Goal: Task Accomplishment & Management: Complete application form

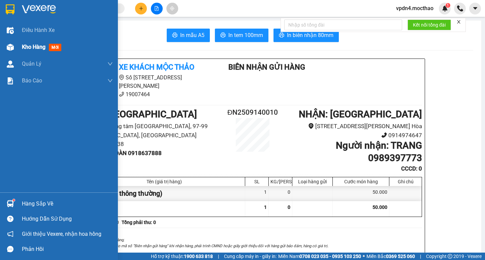
click at [34, 50] on span "Kho hàng" at bounding box center [34, 47] width 24 height 6
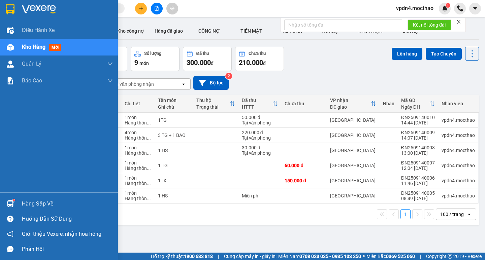
click at [34, 202] on div "Hàng sắp về" at bounding box center [67, 204] width 91 height 10
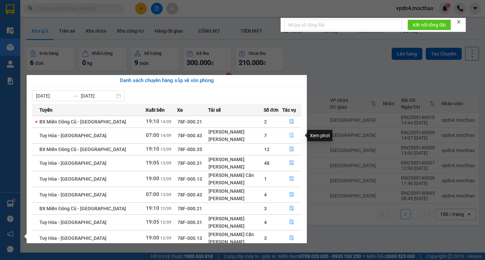
click at [293, 136] on button "button" at bounding box center [291, 135] width 19 height 11
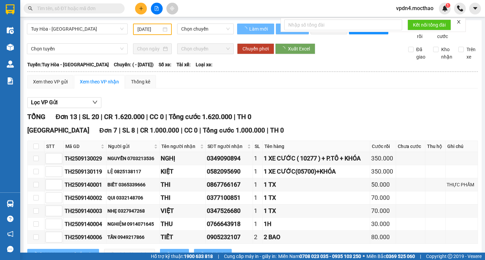
type input "[DATE]"
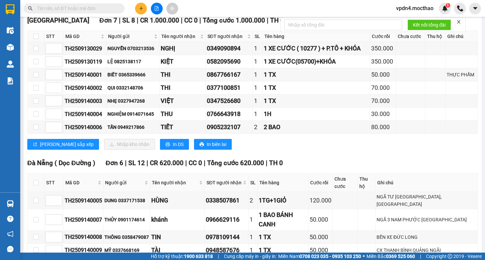
scroll to position [9, 0]
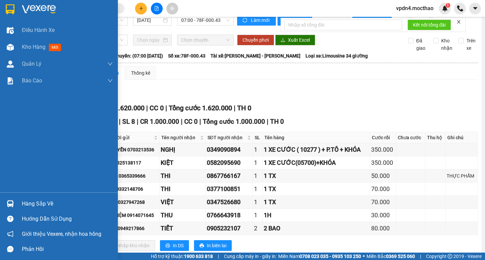
click at [39, 205] on div "Hàng sắp về" at bounding box center [67, 204] width 91 height 10
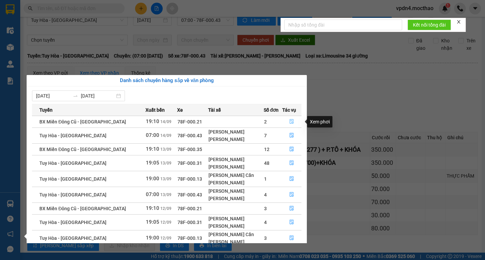
click at [291, 121] on icon "file-done" at bounding box center [292, 121] width 4 height 5
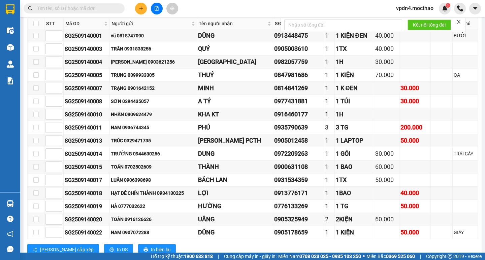
scroll to position [100, 0]
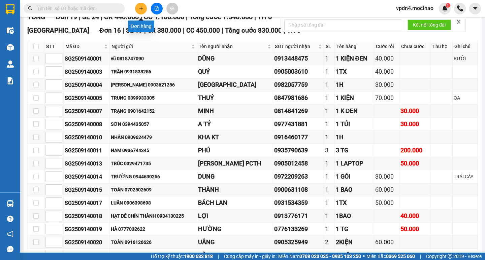
click at [140, 10] on icon "plus" at bounding box center [141, 8] width 5 height 5
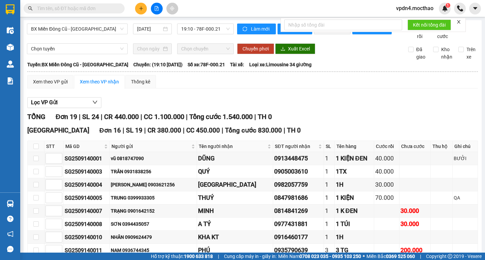
click at [157, 11] on button at bounding box center [157, 9] width 12 height 12
click at [117, 28] on span "BX Miền Đông Cũ - [GEOGRAPHIC_DATA]" at bounding box center [77, 29] width 93 height 10
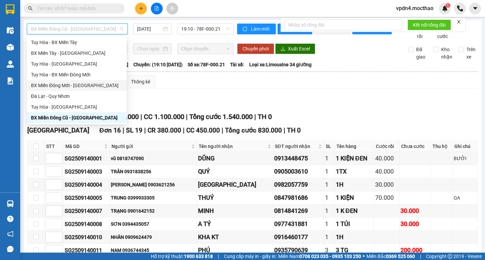
type input "D"
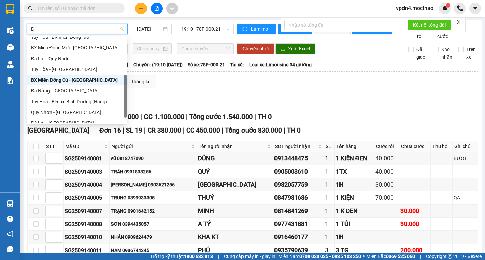
type input "ĐA"
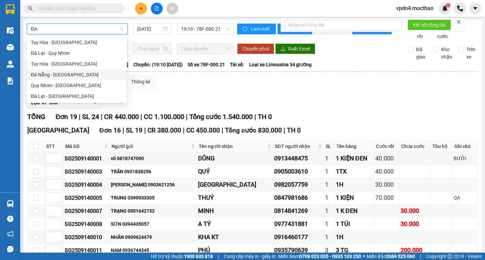
click at [48, 77] on div "Đà Nẵng - [GEOGRAPHIC_DATA]" at bounding box center [77, 74] width 92 height 7
type input "[DATE]"
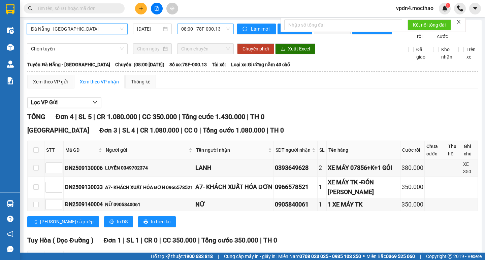
click at [208, 27] on span "08:00 - 78F-000.13" at bounding box center [205, 29] width 48 height 10
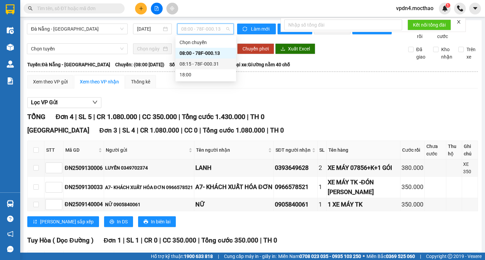
click at [201, 62] on div "08:15 - 78F-000.31" at bounding box center [205, 63] width 53 height 7
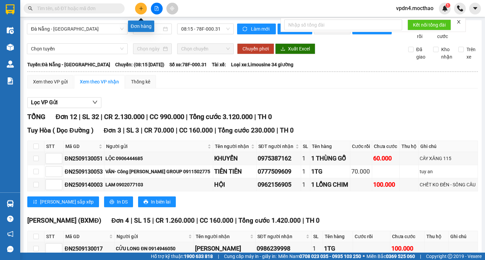
click at [142, 9] on icon "plus" at bounding box center [141, 8] width 5 height 5
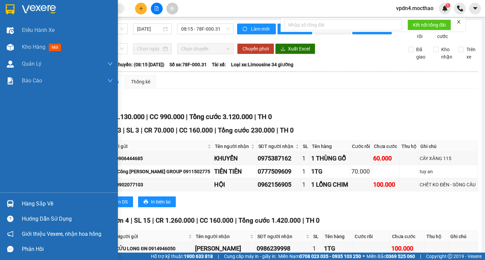
click at [32, 204] on div "Hàng sắp về" at bounding box center [67, 204] width 91 height 10
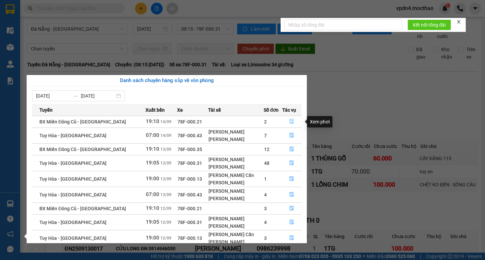
click at [290, 123] on icon "file-done" at bounding box center [291, 121] width 5 height 5
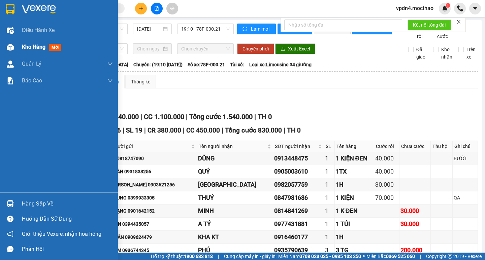
click at [40, 49] on span "Kho hàng" at bounding box center [34, 47] width 24 height 6
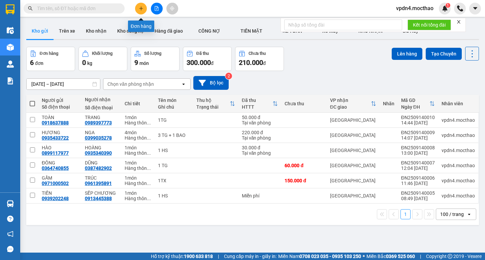
click at [142, 7] on icon "plus" at bounding box center [141, 8] width 5 height 5
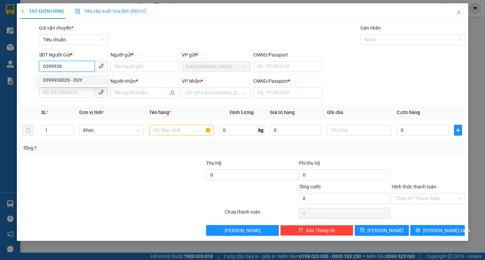
click at [61, 78] on div "0399930026 - DUY" at bounding box center [73, 79] width 61 height 7
type input "0399930026"
type input "DUY"
type input "0934965607"
type input "QUYỀN"
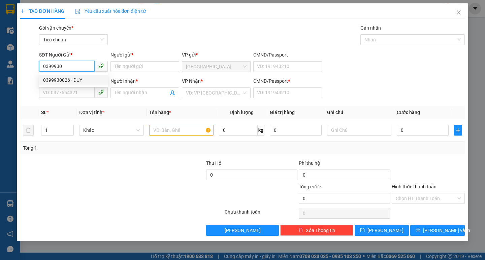
type input "0"
type input "70.000"
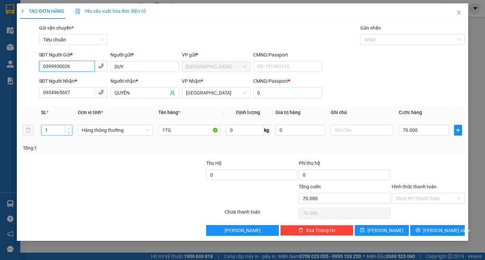
type input "0399930026"
type input "2"
click at [70, 128] on span "up" at bounding box center [69, 129] width 4 height 4
click at [193, 132] on input "1TG" at bounding box center [189, 130] width 62 height 11
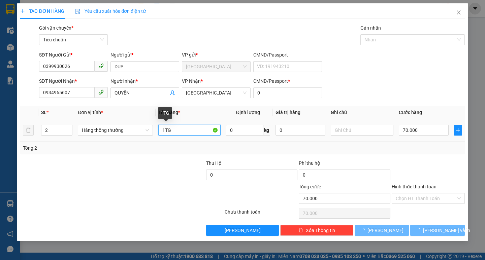
type input "0"
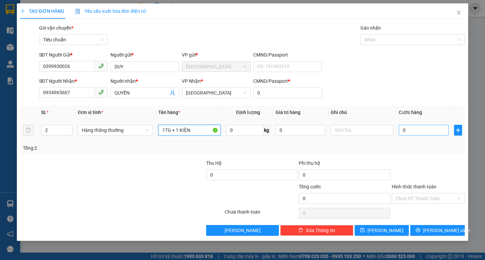
type input "1TG + 1 KIỆN"
click at [406, 130] on input "0" at bounding box center [424, 130] width 50 height 11
type input "1"
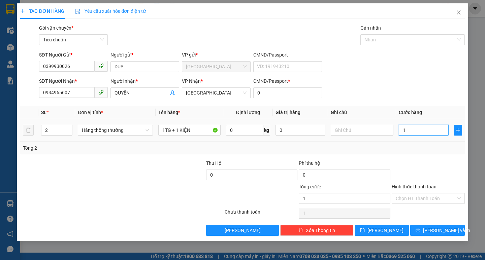
type input "14"
type input "140"
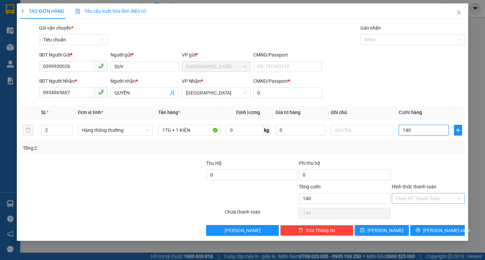
type input "140"
type input "140.000"
click at [427, 199] on input "Hình thức thanh toán" at bounding box center [426, 199] width 60 height 10
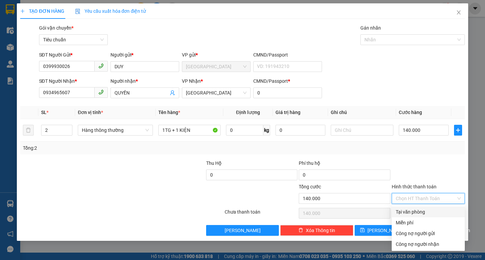
click at [415, 214] on div "Tại văn phòng" at bounding box center [428, 211] width 65 height 7
type input "0"
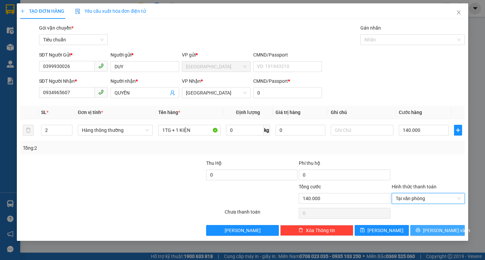
click at [443, 229] on span "[PERSON_NAME] và In" at bounding box center [446, 230] width 47 height 7
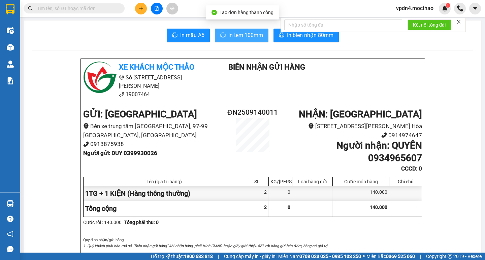
click at [239, 36] on span "In tem 100mm" at bounding box center [245, 35] width 35 height 8
click at [250, 34] on span "In tem 100mm" at bounding box center [245, 35] width 35 height 8
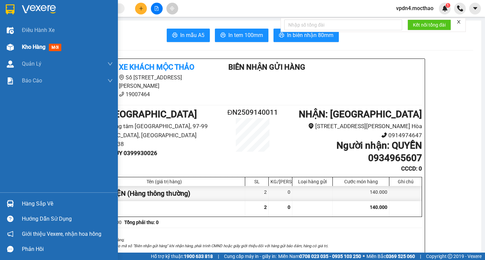
click at [46, 46] on div "Kho hàng mới" at bounding box center [43, 47] width 42 height 8
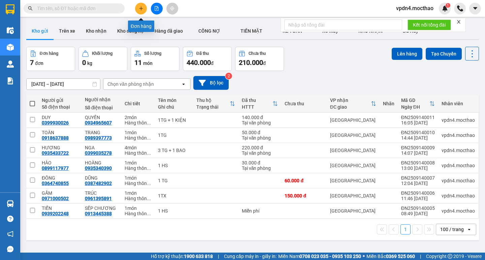
click at [141, 9] on icon "plus" at bounding box center [141, 8] width 5 height 5
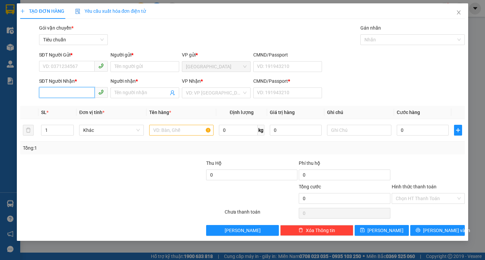
click at [71, 93] on input "SĐT Người Nhận *" at bounding box center [67, 92] width 56 height 11
click at [72, 105] on div "0793737234 - TÍN" at bounding box center [73, 106] width 61 height 7
type input "0793737234"
type input "TÍN"
type input "0"
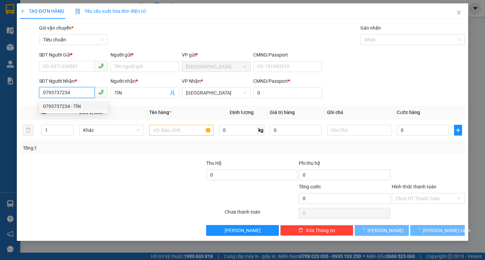
type input "30.000"
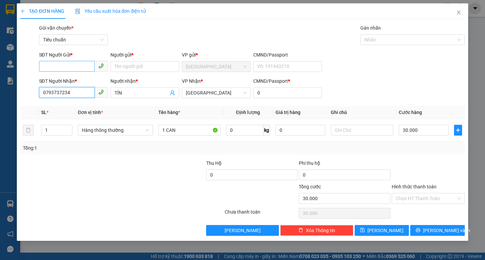
type input "0793737234"
click at [74, 67] on input "SĐT Người Gửi *" at bounding box center [67, 66] width 56 height 11
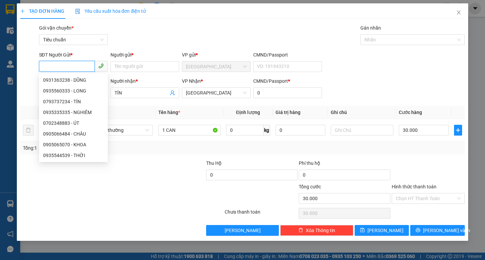
click at [74, 67] on input "SĐT Người Gửi *" at bounding box center [67, 66] width 56 height 11
click at [68, 102] on div "0793737234 - TÍN" at bounding box center [73, 101] width 61 height 7
type input "0793737234"
type input "TÍN"
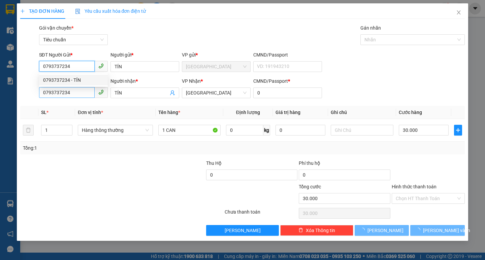
type input "50.000"
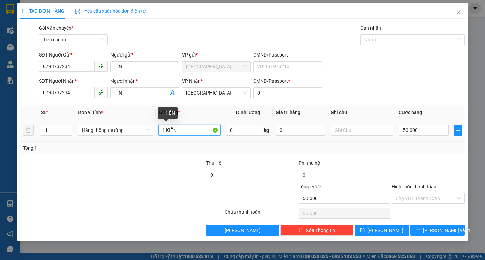
click at [184, 130] on input "1 KIỆN" at bounding box center [189, 130] width 62 height 11
type input "1 CAN"
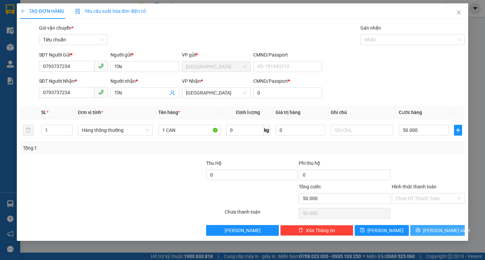
click at [420, 229] on icon "printer" at bounding box center [417, 230] width 5 height 5
click at [432, 232] on span "[PERSON_NAME] và In" at bounding box center [446, 230] width 47 height 7
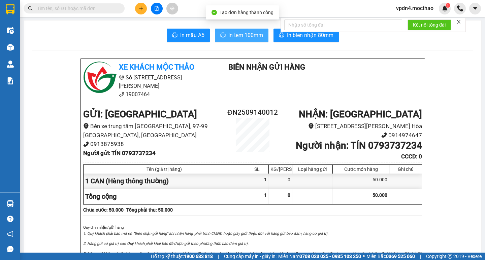
click at [245, 37] on span "In tem 100mm" at bounding box center [245, 35] width 35 height 8
click at [245, 35] on span "In tem 100mm" at bounding box center [245, 35] width 35 height 8
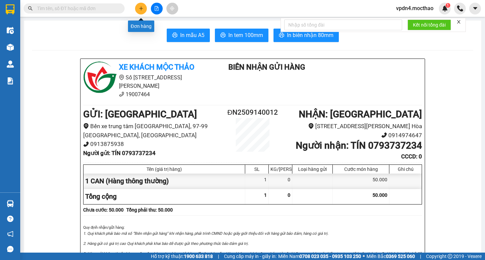
click at [142, 7] on icon "plus" at bounding box center [141, 8] width 5 height 5
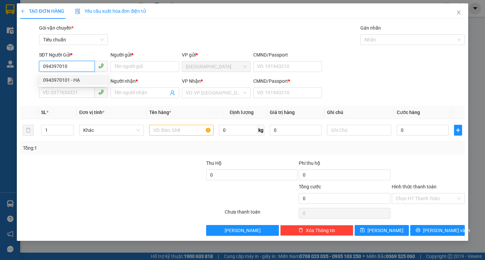
click at [72, 79] on div "0943970101 - HẠ" at bounding box center [73, 79] width 61 height 7
type input "0943970101"
type input "HẠ"
type input "0965272717"
type input "THƯ"
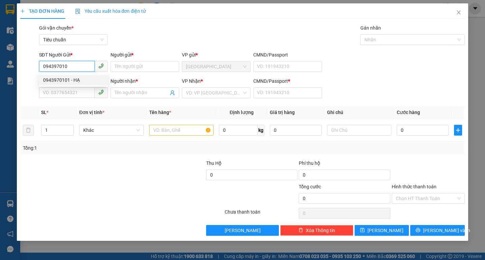
type input "0"
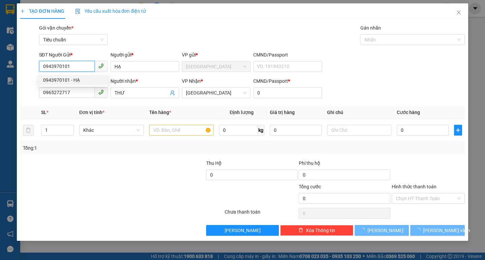
type input "40.000"
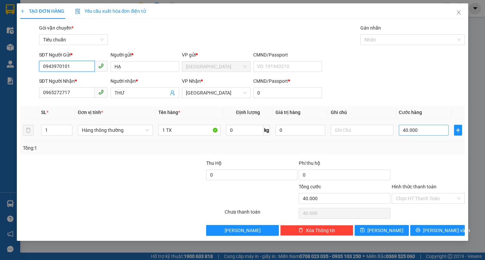
type input "0943970101"
click at [420, 132] on input "40.000" at bounding box center [424, 130] width 50 height 11
click at [433, 231] on span "[PERSON_NAME] và In" at bounding box center [446, 230] width 47 height 7
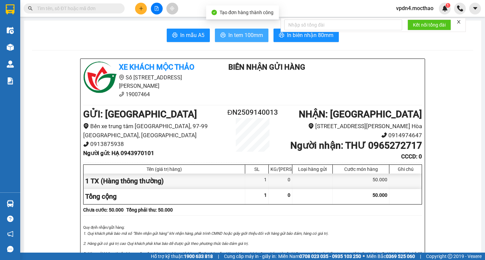
click at [258, 34] on span "In tem 100mm" at bounding box center [245, 35] width 35 height 8
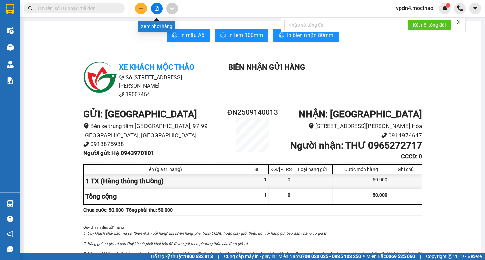
click at [155, 8] on icon "file-add" at bounding box center [156, 8] width 5 height 5
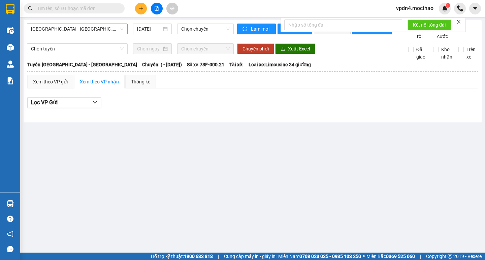
click at [81, 26] on span "[GEOGRAPHIC_DATA] - [GEOGRAPHIC_DATA]" at bounding box center [77, 29] width 93 height 10
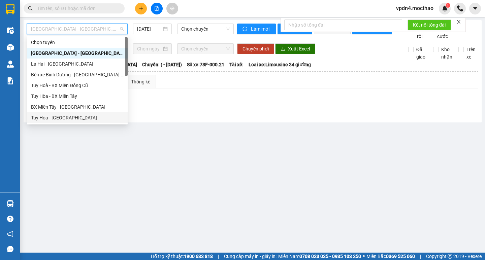
click at [56, 116] on div "Tuy Hòa - [GEOGRAPHIC_DATA]" at bounding box center [77, 117] width 93 height 7
type input "[DATE]"
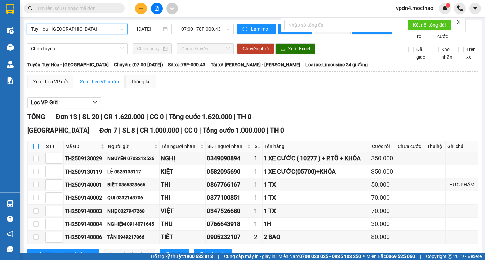
click at [36, 149] on input "checkbox" at bounding box center [35, 146] width 5 height 5
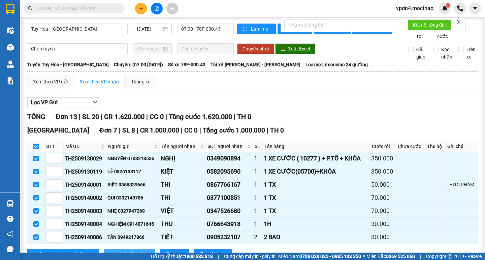
click at [117, 251] on span "Nhập kho nhận" at bounding box center [133, 254] width 33 height 7
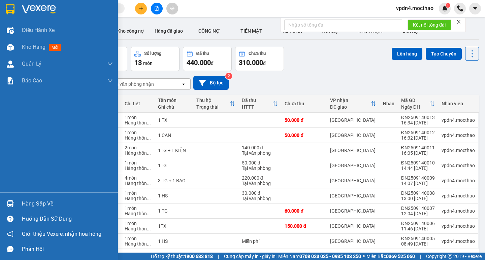
click at [41, 206] on div "Hàng sắp về" at bounding box center [67, 204] width 91 height 10
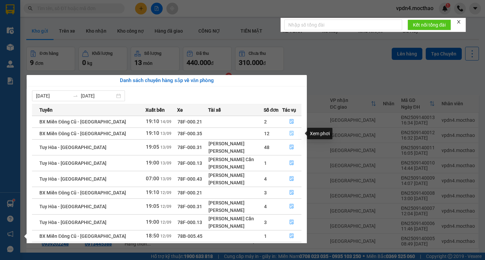
click at [286, 133] on button "button" at bounding box center [291, 133] width 19 height 11
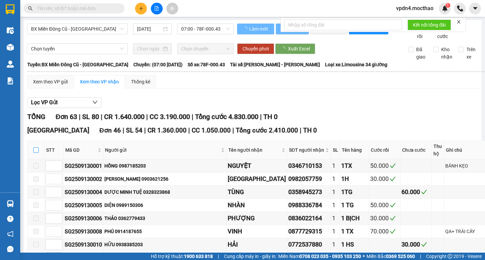
type input "[DATE]"
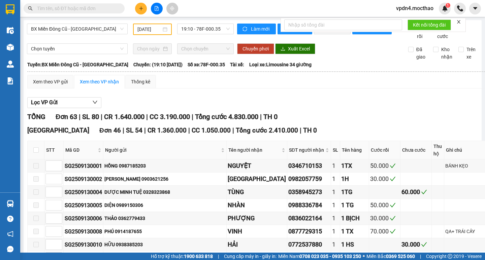
checkbox input "true"
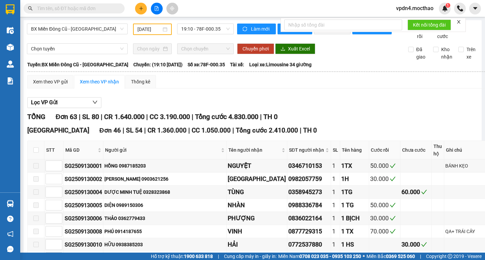
checkbox input "true"
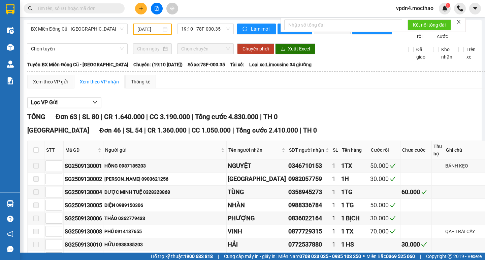
checkbox input "true"
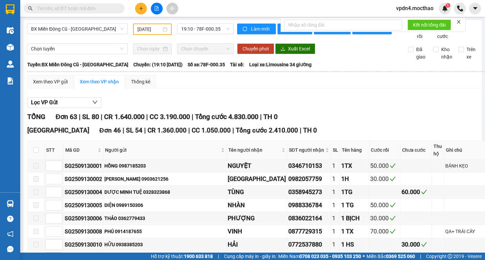
checkbox input "false"
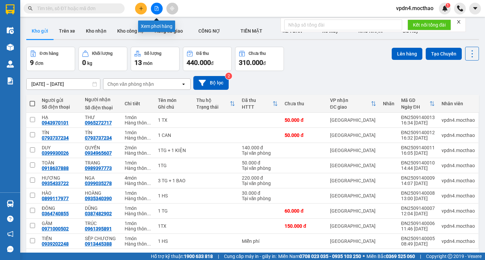
click at [157, 8] on icon "file-add" at bounding box center [156, 8] width 5 height 5
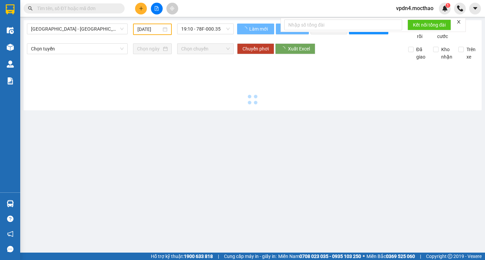
type input "[DATE]"
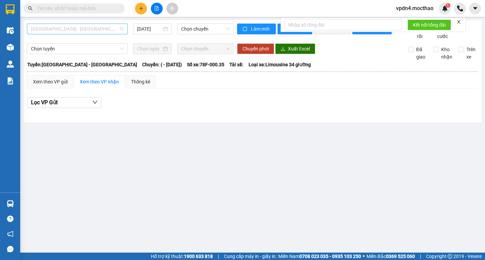
click at [100, 28] on span "[GEOGRAPHIC_DATA] - [GEOGRAPHIC_DATA]" at bounding box center [77, 29] width 93 height 10
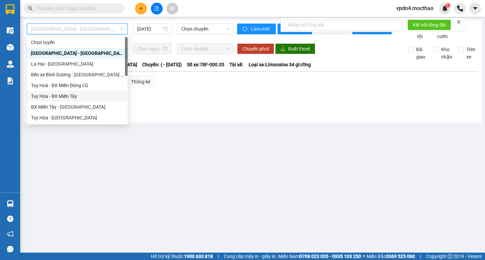
type input "D"
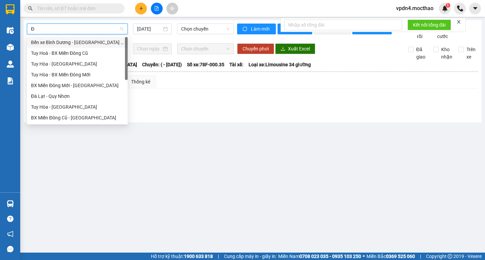
type input "ĐA"
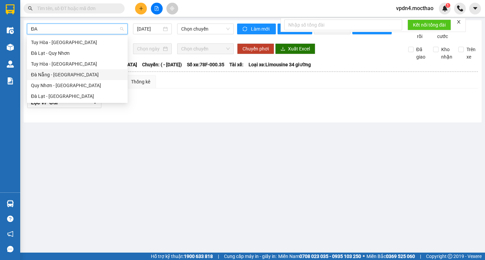
click at [60, 76] on div "Đà Nẵng - [GEOGRAPHIC_DATA]" at bounding box center [77, 74] width 93 height 7
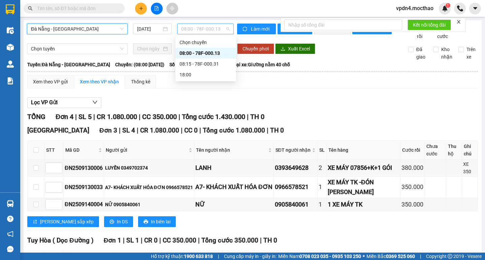
click at [222, 29] on span "08:00 - 78F-000.13" at bounding box center [205, 29] width 48 height 10
click at [202, 63] on div "08:15 - 78F-000.31" at bounding box center [205, 63] width 53 height 7
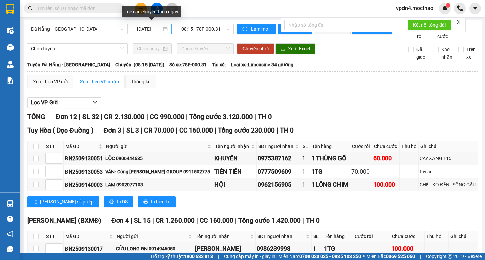
click at [166, 28] on div "[DATE]" at bounding box center [152, 28] width 31 height 7
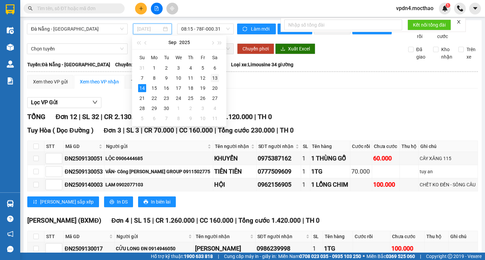
click at [214, 78] on div "13" at bounding box center [215, 78] width 8 height 8
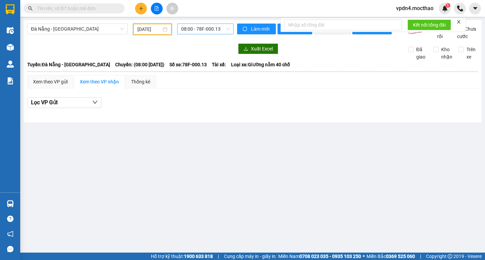
click at [222, 29] on span "08:00 - 78F-000.13" at bounding box center [205, 29] width 48 height 10
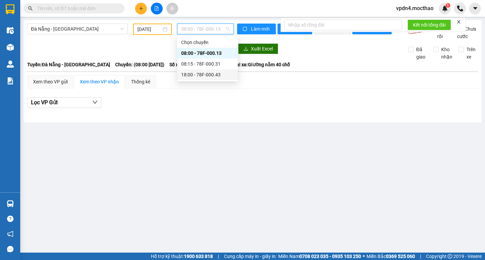
click at [205, 72] on div "18:00 - 78F-000.43" at bounding box center [207, 74] width 53 height 7
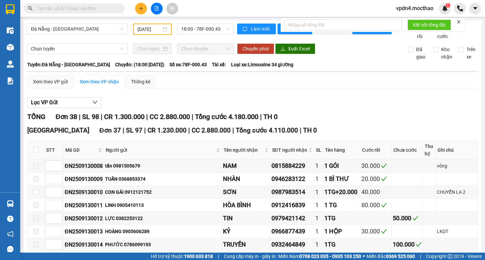
drag, startPoint x: 479, startPoint y: 81, endPoint x: 483, endPoint y: 41, distance: 40.6
click at [483, 41] on main "[GEOGRAPHIC_DATA] - [GEOGRAPHIC_DATA] [DATE] 18:00 - 78F-000.43 Làm mới In phơi…" at bounding box center [242, 126] width 485 height 253
click at [163, 29] on div "[DATE]" at bounding box center [152, 29] width 30 height 7
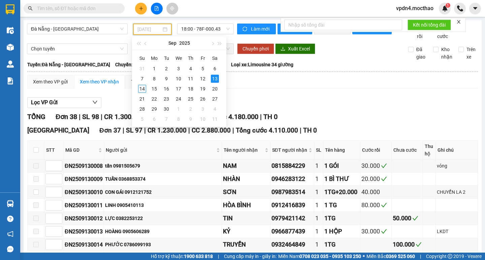
click at [144, 88] on div "14" at bounding box center [142, 89] width 8 height 8
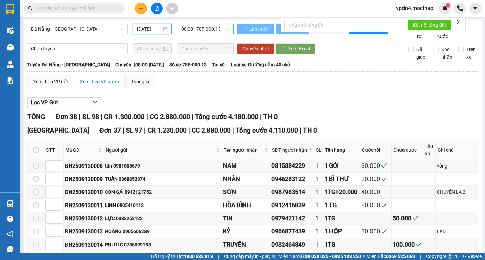
type input "[DATE]"
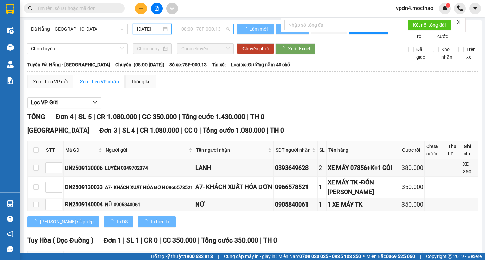
click at [225, 29] on span "08:00 - 78F-000.13" at bounding box center [205, 29] width 48 height 10
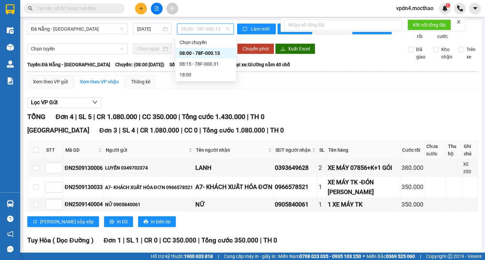
click at [201, 52] on div "08:00 - 78F-000.13" at bounding box center [205, 52] width 53 height 7
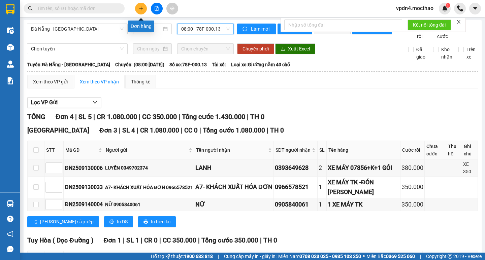
click at [141, 8] on icon "plus" at bounding box center [141, 8] width 0 height 4
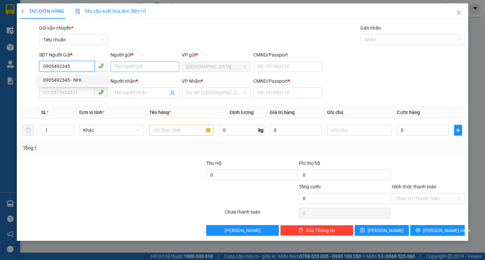
type input "0905492345"
click at [132, 67] on input "Người gửi *" at bounding box center [144, 66] width 69 height 11
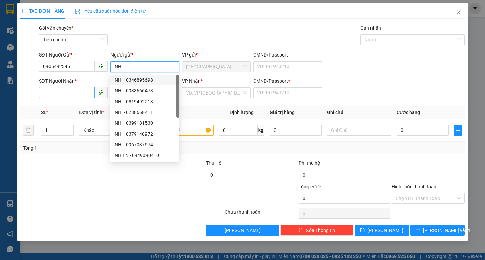
type input "NHI"
click at [65, 95] on input "SĐT Người Nhận *" at bounding box center [67, 92] width 56 height 11
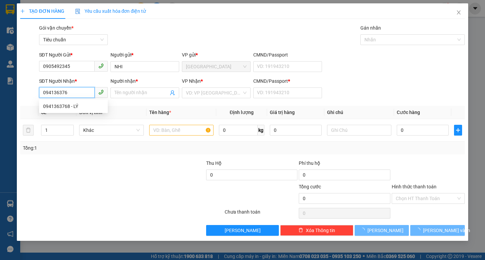
type input "0941363768"
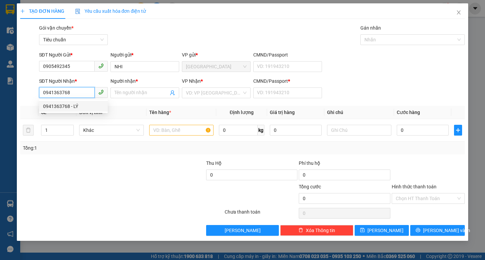
click at [66, 107] on div "0941363768 - LÝ" at bounding box center [73, 106] width 61 height 7
type input "LÝ"
type input "0"
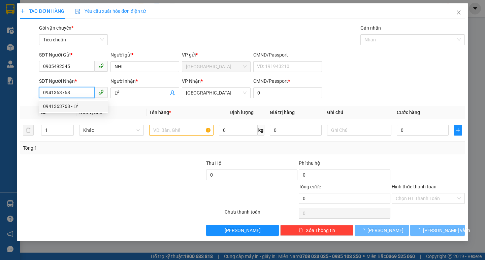
type input "50.000"
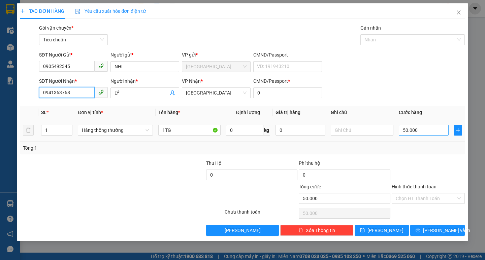
type input "0941363768"
click at [416, 130] on input "50.000" at bounding box center [424, 130] width 50 height 11
type input "6"
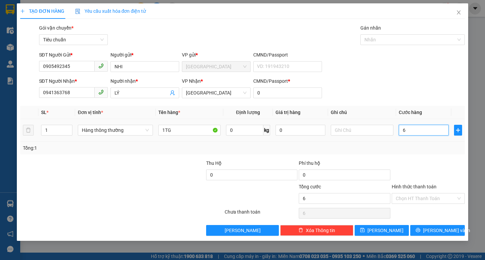
type input "60"
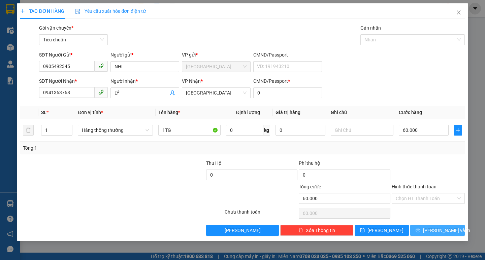
click at [419, 229] on button "[PERSON_NAME] và In" at bounding box center [437, 230] width 54 height 11
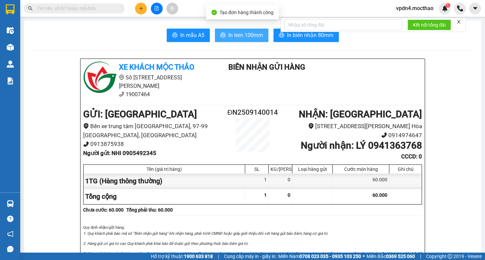
click at [245, 36] on span "In tem 100mm" at bounding box center [245, 35] width 35 height 8
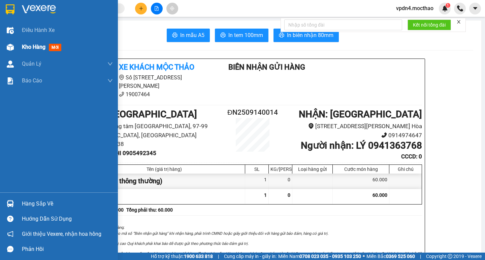
click at [36, 48] on span "Kho hàng" at bounding box center [34, 47] width 24 height 6
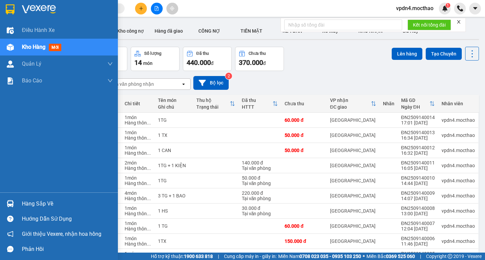
click at [27, 47] on span "Kho hàng" at bounding box center [34, 47] width 24 height 6
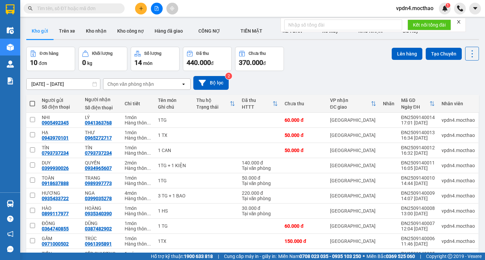
click at [31, 103] on span at bounding box center [32, 103] width 5 height 5
click at [32, 100] on input "checkbox" at bounding box center [32, 100] width 0 height 0
checkbox input "true"
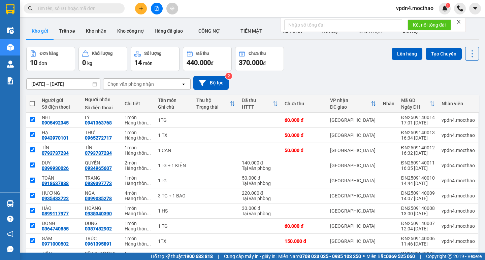
checkbox input "true"
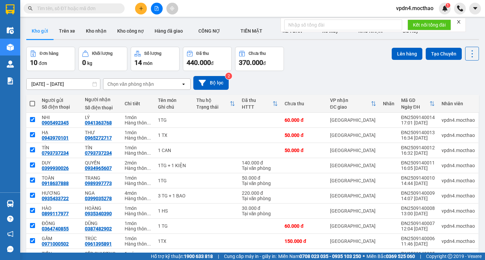
checkbox input "true"
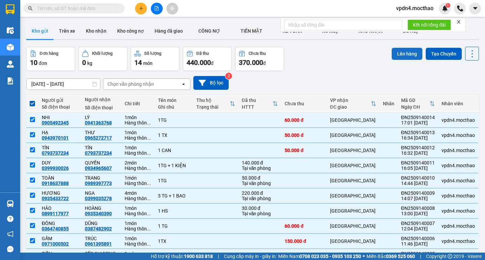
click at [401, 53] on button "Lên hàng" at bounding box center [406, 54] width 31 height 12
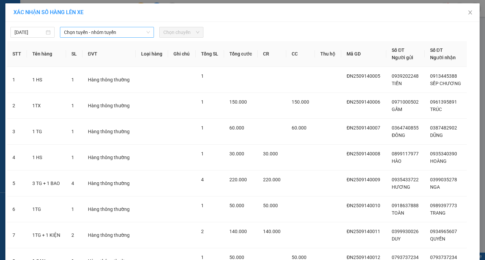
click at [133, 33] on span "Chọn tuyến - nhóm tuyến" at bounding box center [107, 32] width 86 height 10
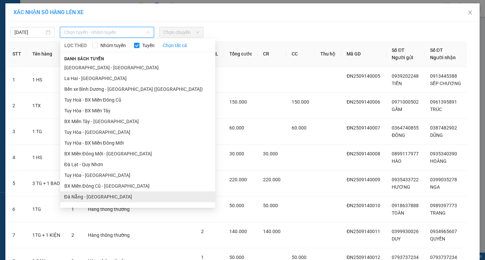
click at [77, 194] on li "Đà Nẵng - [GEOGRAPHIC_DATA]" at bounding box center [137, 197] width 155 height 11
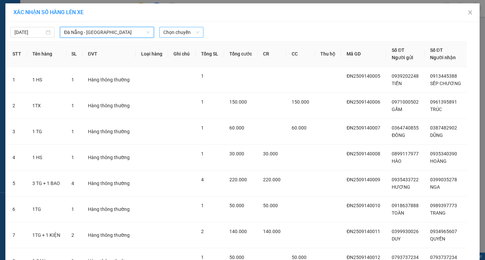
click at [186, 32] on span "Chọn chuyến" at bounding box center [181, 32] width 36 height 10
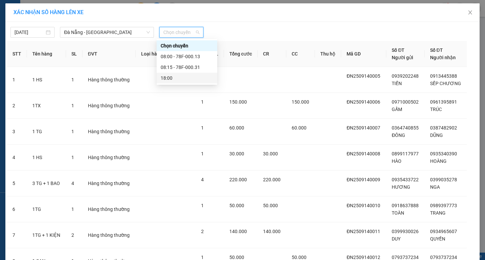
click at [168, 77] on div "18:00" at bounding box center [187, 77] width 53 height 7
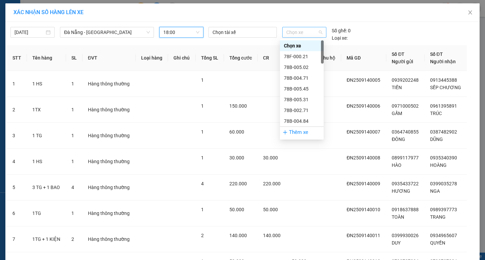
click at [300, 31] on span "Chọn xe" at bounding box center [304, 32] width 36 height 10
type input "78F"
click at [291, 98] on div "78F-000.43" at bounding box center [302, 99] width 36 height 7
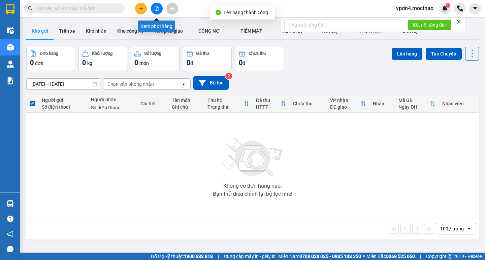
click at [158, 6] on icon "file-add" at bounding box center [156, 8] width 5 height 5
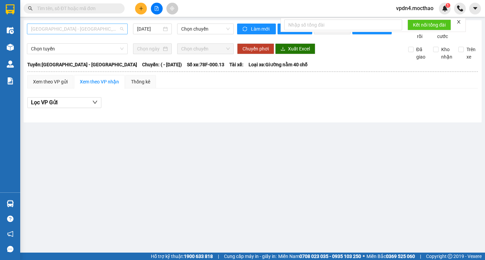
click at [98, 26] on span "[GEOGRAPHIC_DATA] - [GEOGRAPHIC_DATA]" at bounding box center [77, 29] width 93 height 10
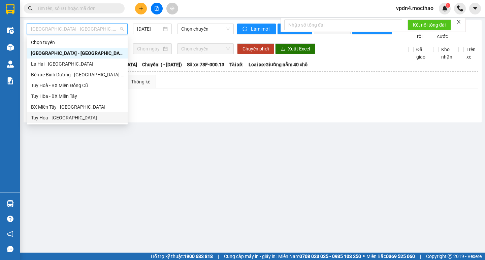
type input "D"
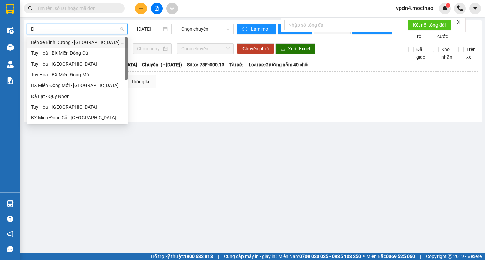
type input "ĐA"
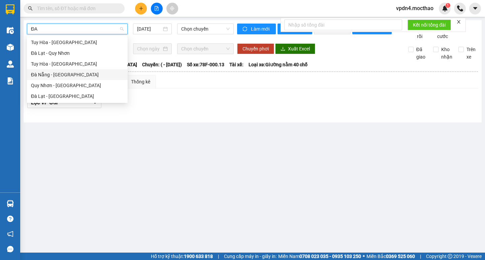
click at [46, 74] on div "Đà Nẵng - [GEOGRAPHIC_DATA]" at bounding box center [77, 74] width 93 height 7
type input "[DATE]"
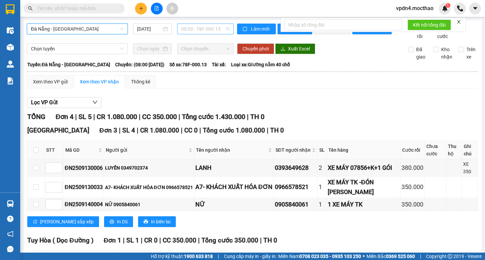
click at [219, 29] on span "08:00 - 78F-000.13" at bounding box center [205, 29] width 48 height 10
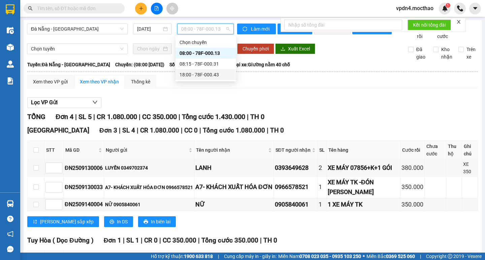
click at [203, 74] on div "18:00 - 78F-000.43" at bounding box center [205, 74] width 53 height 7
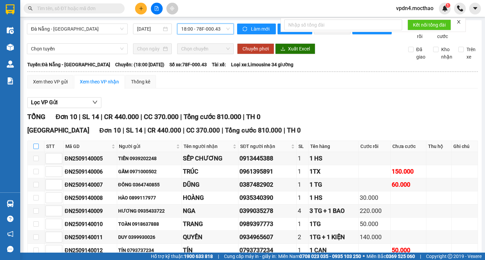
click at [36, 144] on input "checkbox" at bounding box center [35, 146] width 5 height 5
checkbox input "true"
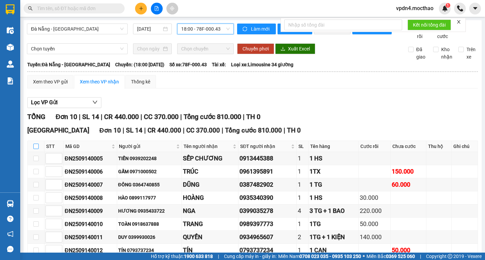
checkbox input "true"
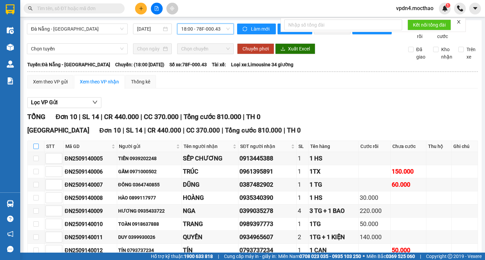
checkbox input "true"
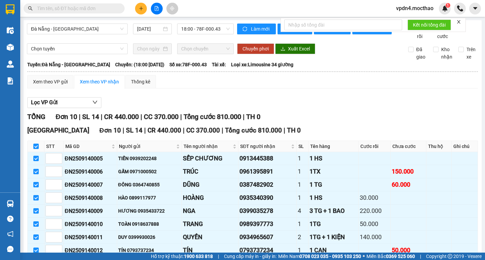
click at [140, 13] on button at bounding box center [141, 9] width 12 height 12
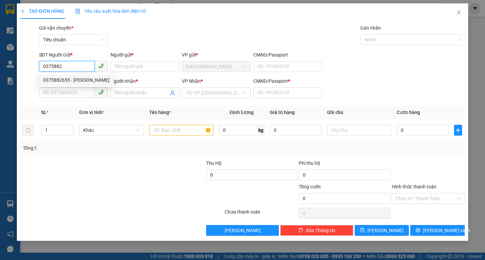
click at [72, 81] on div "0375882655 - [PERSON_NAME]" at bounding box center [76, 79] width 66 height 7
type input "0375882655"
type input "PHƯƠNG"
type input "0344190207"
type input "ĐƯỢC"
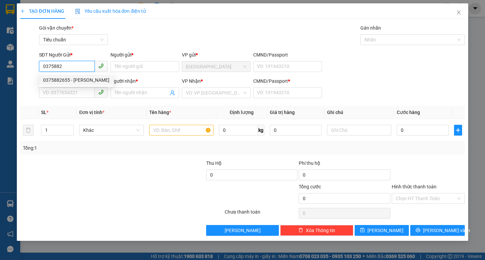
type input "0"
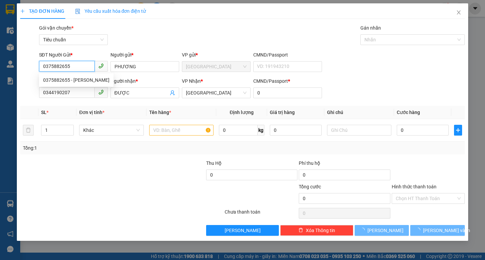
type input "40.000"
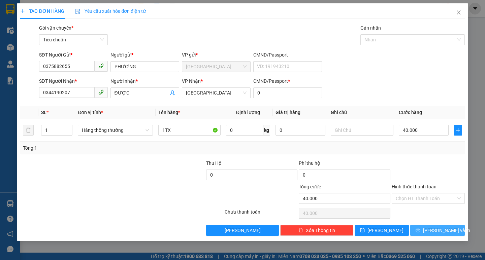
click at [420, 232] on icon "printer" at bounding box center [417, 230] width 5 height 5
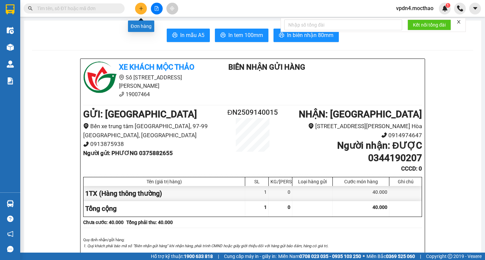
click at [141, 12] on button at bounding box center [141, 9] width 12 height 12
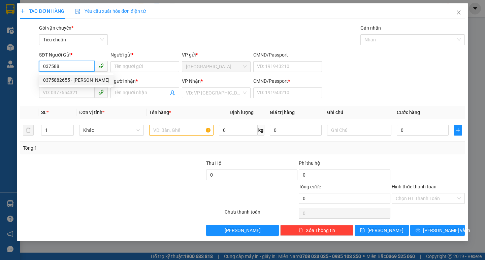
click at [66, 78] on div "0375882655 - [PERSON_NAME]" at bounding box center [76, 79] width 66 height 7
type input "0375882655"
type input "PHƯƠNG"
type input "0344190207"
type input "ĐƯỢC"
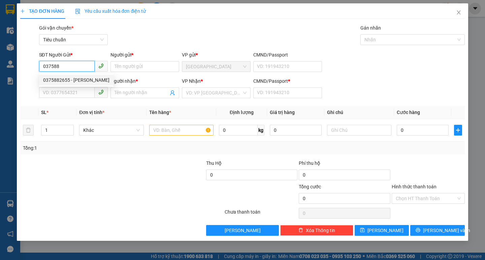
type input "0"
type input "40.000"
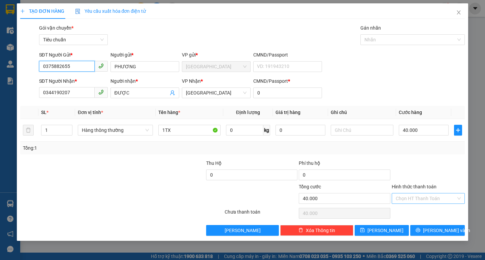
type input "0375882655"
click at [419, 197] on input "Hình thức thanh toán" at bounding box center [426, 199] width 60 height 10
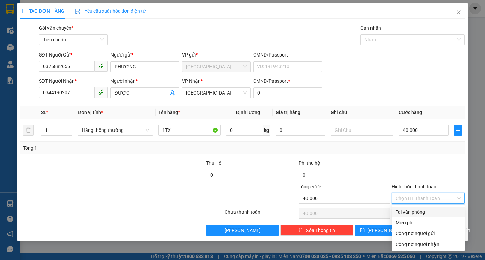
click at [413, 214] on div "Tại văn phòng" at bounding box center [428, 211] width 65 height 7
type input "0"
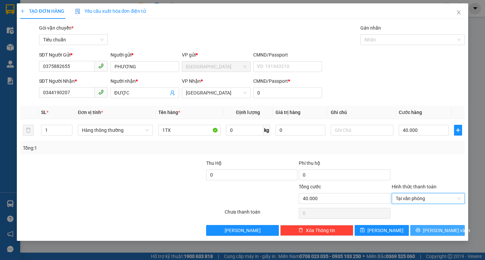
click at [420, 232] on icon "printer" at bounding box center [417, 230] width 5 height 5
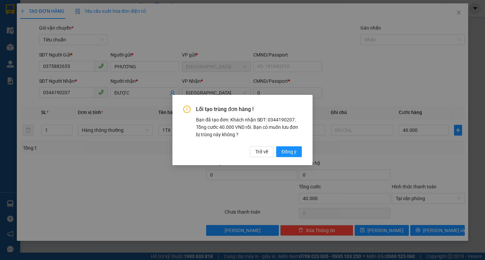
click at [366, 67] on div "Lỗi tạo trùng đơn hàng ! Bạn đã tạo đơn: Khách nhận SĐT: 0344190207. Tổng cước …" at bounding box center [242, 130] width 485 height 260
click at [266, 151] on span "Trở về" at bounding box center [261, 151] width 13 height 7
type input "0"
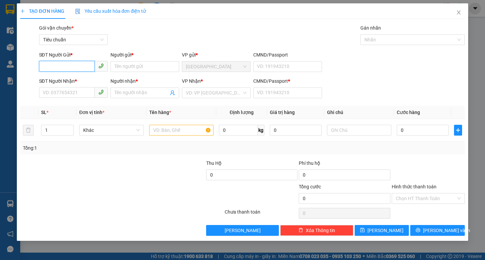
click at [77, 67] on input "SĐT Người Gửi *" at bounding box center [67, 66] width 56 height 11
click at [85, 81] on div "0375882655 - [PERSON_NAME]" at bounding box center [76, 79] width 66 height 7
type input "0375882655"
type input "PHƯƠNG"
type input "0344190207"
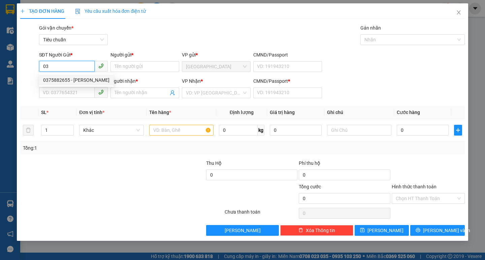
type input "ĐƯỢC"
type input "0"
type input "40.000"
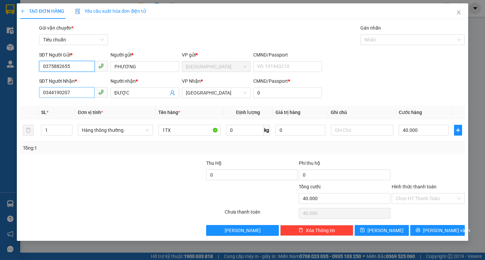
type input "0375882655"
click at [87, 92] on input "0344190207" at bounding box center [67, 92] width 56 height 11
type input "0"
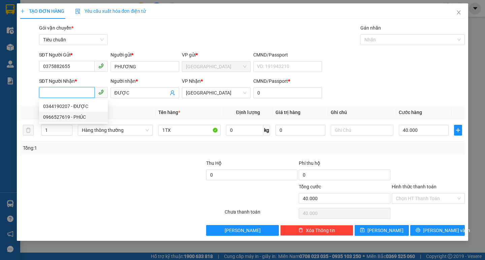
click at [72, 116] on div "0966527619 - PHÚC" at bounding box center [73, 116] width 61 height 7
type input "0966527619"
type input "PHÚC"
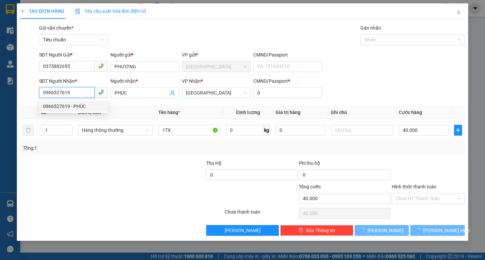
type input "60.000"
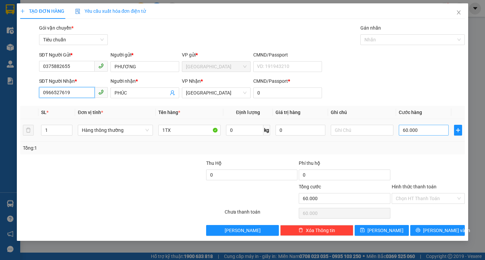
type input "0966527619"
click at [418, 129] on input "60.000" at bounding box center [424, 130] width 50 height 11
type input "4"
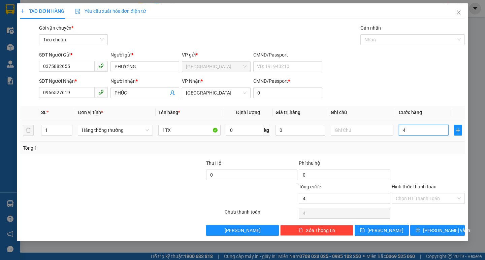
type input "40"
click at [434, 198] on input "Hình thức thanh toán" at bounding box center [426, 199] width 60 height 10
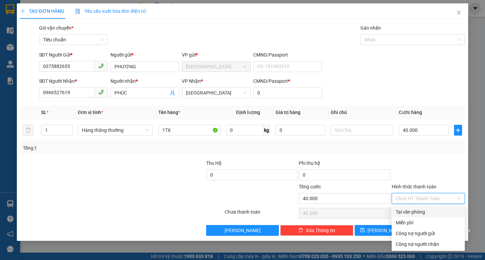
click at [415, 213] on div "Tại văn phòng" at bounding box center [428, 211] width 65 height 7
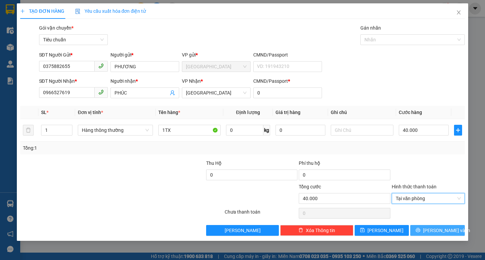
click at [435, 229] on span "[PERSON_NAME] và In" at bounding box center [446, 230] width 47 height 7
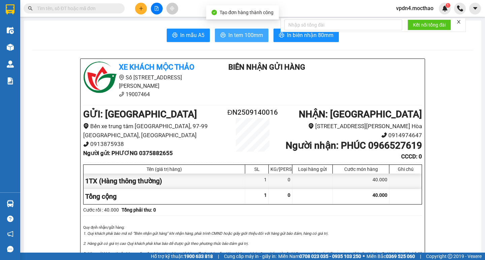
click at [252, 37] on span "In tem 100mm" at bounding box center [245, 35] width 35 height 8
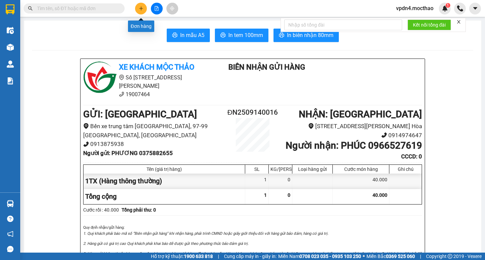
click at [140, 8] on icon "plus" at bounding box center [141, 8] width 5 height 5
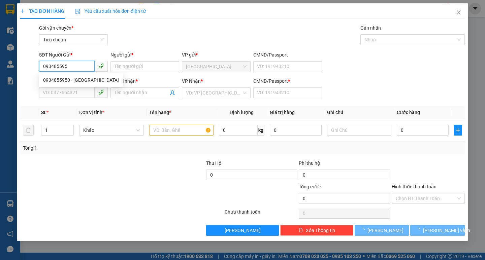
type input "0934855950"
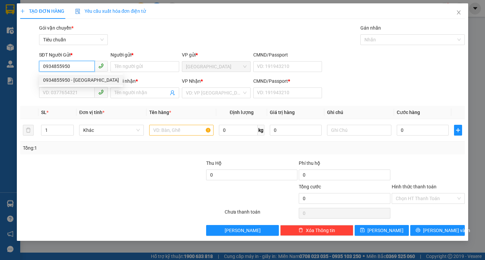
click at [72, 80] on div "0934855950 - [GEOGRAPHIC_DATA]" at bounding box center [81, 79] width 76 height 7
type input "ĐỨC"
type input "0905660102"
type input "HOÀNG"
type input "0"
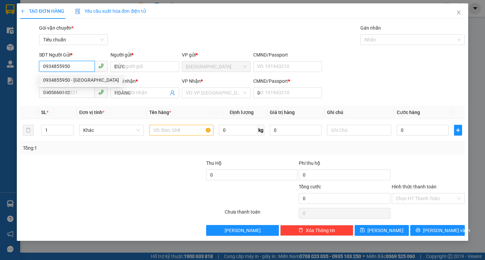
type input "40.000"
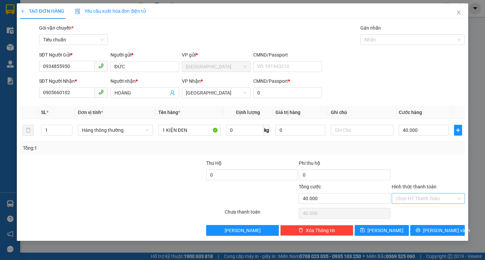
click at [410, 200] on input "Hình thức thanh toán" at bounding box center [426, 199] width 60 height 10
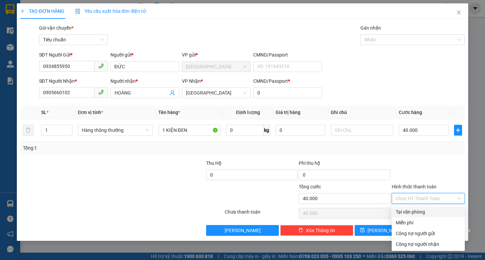
click at [406, 212] on div "Tại văn phòng" at bounding box center [428, 211] width 65 height 7
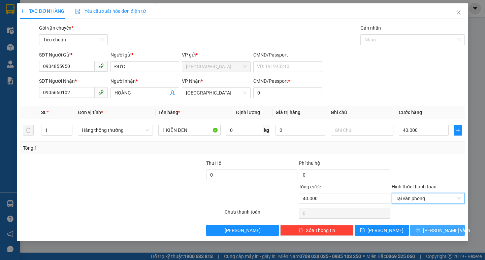
click at [436, 228] on span "[PERSON_NAME] và In" at bounding box center [446, 230] width 47 height 7
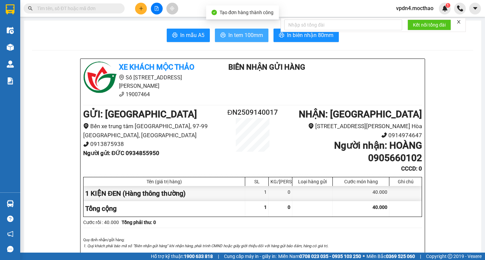
click at [238, 34] on span "In tem 100mm" at bounding box center [245, 35] width 35 height 8
click at [238, 36] on span "In tem 100mm" at bounding box center [245, 35] width 35 height 8
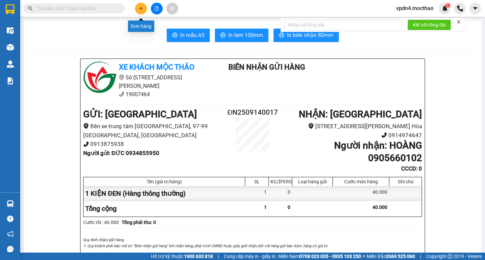
click at [140, 9] on icon "plus" at bounding box center [141, 8] width 5 height 5
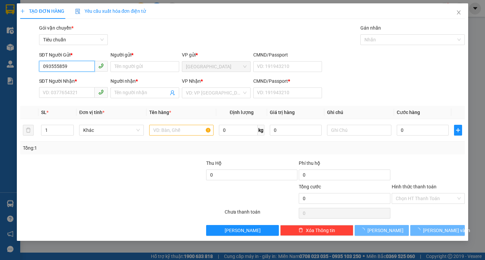
type input "0935558598"
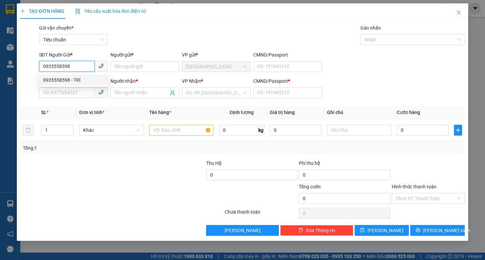
click at [74, 80] on div "0935558598 - TRÍ" at bounding box center [73, 79] width 61 height 7
type input "TRÍ"
type input "0333597179"
type input "[PERSON_NAME]"
type input "0"
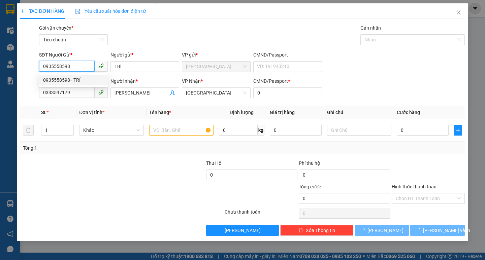
type input "30.000"
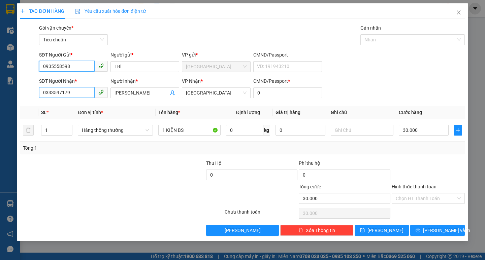
type input "0935558598"
click at [75, 94] on input "0333597179" at bounding box center [67, 92] width 56 height 11
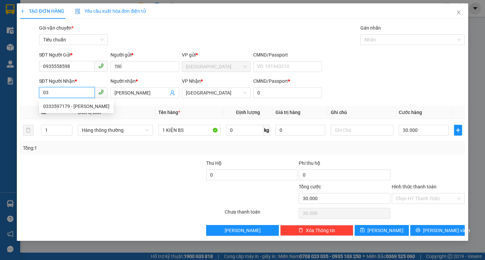
type input "0"
click at [76, 107] on div "0932608520 - THU" at bounding box center [73, 106] width 61 height 7
type input "0932608520"
type input "THU"
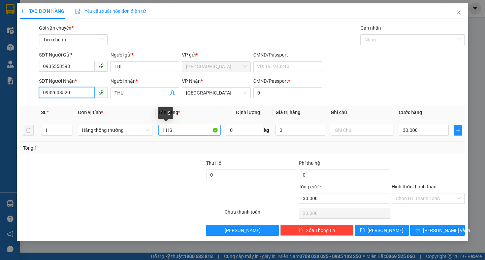
type input "0932608520"
click at [180, 132] on input "1 HS" at bounding box center [189, 130] width 62 height 11
type input "1 BÌNH ĐIỆN"
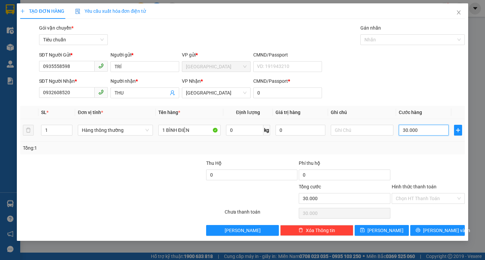
click at [415, 129] on input "30.000" at bounding box center [424, 130] width 50 height 11
type input "4"
type input "40"
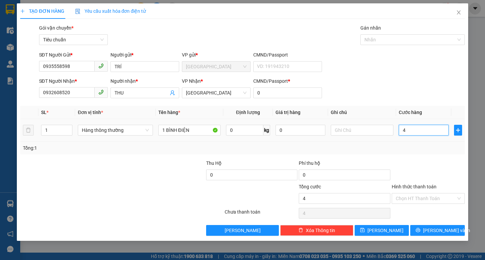
type input "40"
type input "40.000"
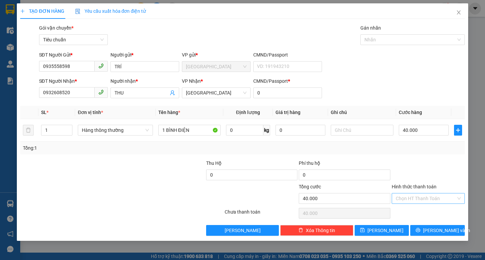
click at [412, 199] on input "Hình thức thanh toán" at bounding box center [426, 199] width 60 height 10
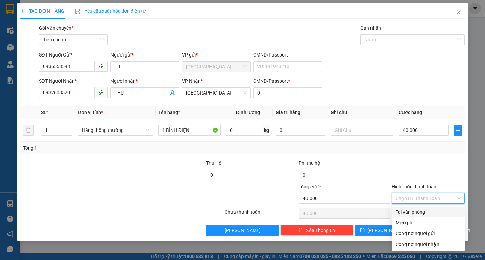
click at [417, 211] on div "Tại văn phòng" at bounding box center [428, 211] width 65 height 7
type input "0"
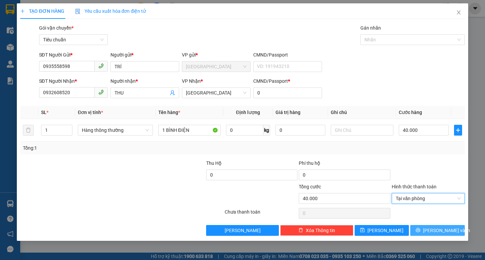
click at [448, 232] on span "[PERSON_NAME] và In" at bounding box center [446, 230] width 47 height 7
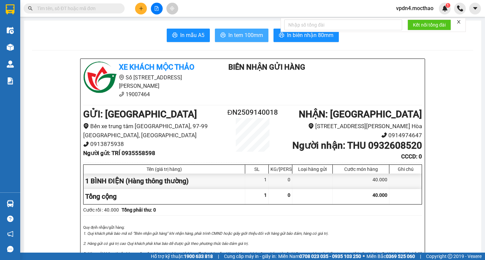
click at [242, 38] on span "In tem 100mm" at bounding box center [245, 35] width 35 height 8
click at [228, 34] on span "In tem 100mm" at bounding box center [245, 35] width 35 height 8
click at [140, 9] on icon "plus" at bounding box center [141, 8] width 5 height 5
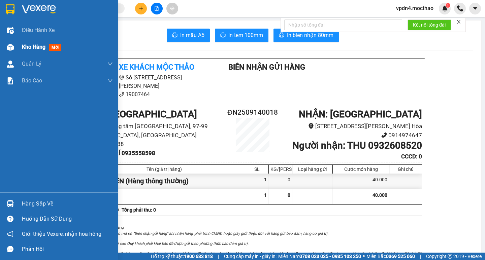
click at [32, 45] on span "Kho hàng" at bounding box center [34, 47] width 24 height 6
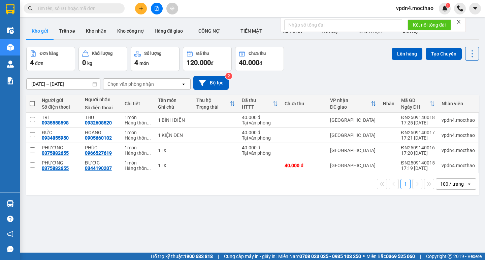
click at [34, 102] on span at bounding box center [32, 103] width 5 height 5
click at [32, 100] on input "checkbox" at bounding box center [32, 100] width 0 height 0
checkbox input "true"
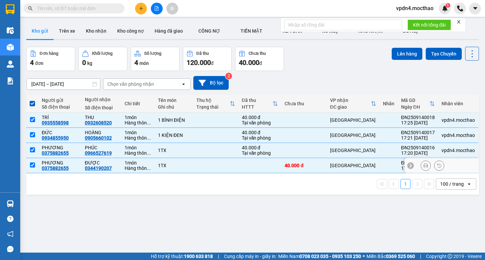
click at [32, 166] on input "checkbox" at bounding box center [32, 165] width 5 height 5
checkbox input "false"
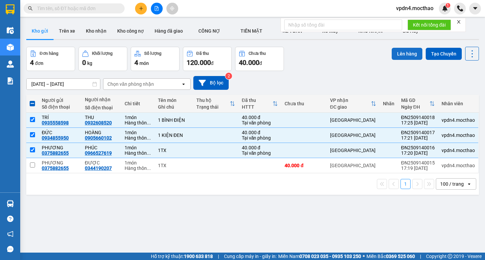
click at [406, 51] on button "Lên hàng" at bounding box center [406, 54] width 31 height 12
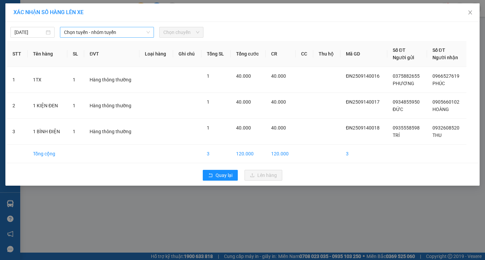
click at [137, 32] on span "Chọn tuyến - nhóm tuyến" at bounding box center [107, 32] width 86 height 10
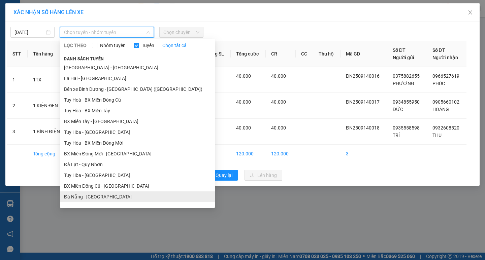
click at [85, 198] on li "Đà Nẵng - [GEOGRAPHIC_DATA]" at bounding box center [137, 197] width 155 height 11
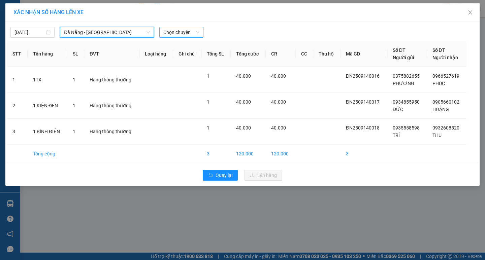
click at [194, 32] on span "Chọn chuyến" at bounding box center [181, 32] width 36 height 10
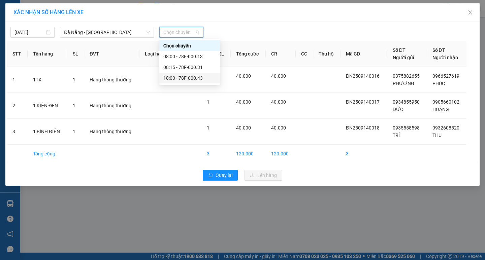
click at [182, 77] on div "18:00 - 78F-000.43" at bounding box center [189, 77] width 53 height 7
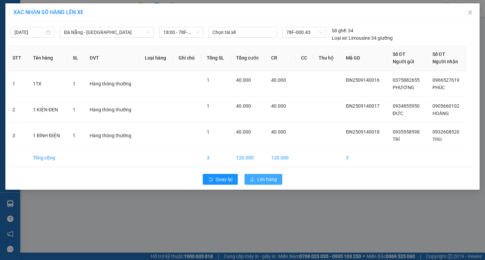
click at [270, 181] on span "Lên hàng" at bounding box center [267, 179] width 20 height 7
